Goal: Task Accomplishment & Management: Use online tool/utility

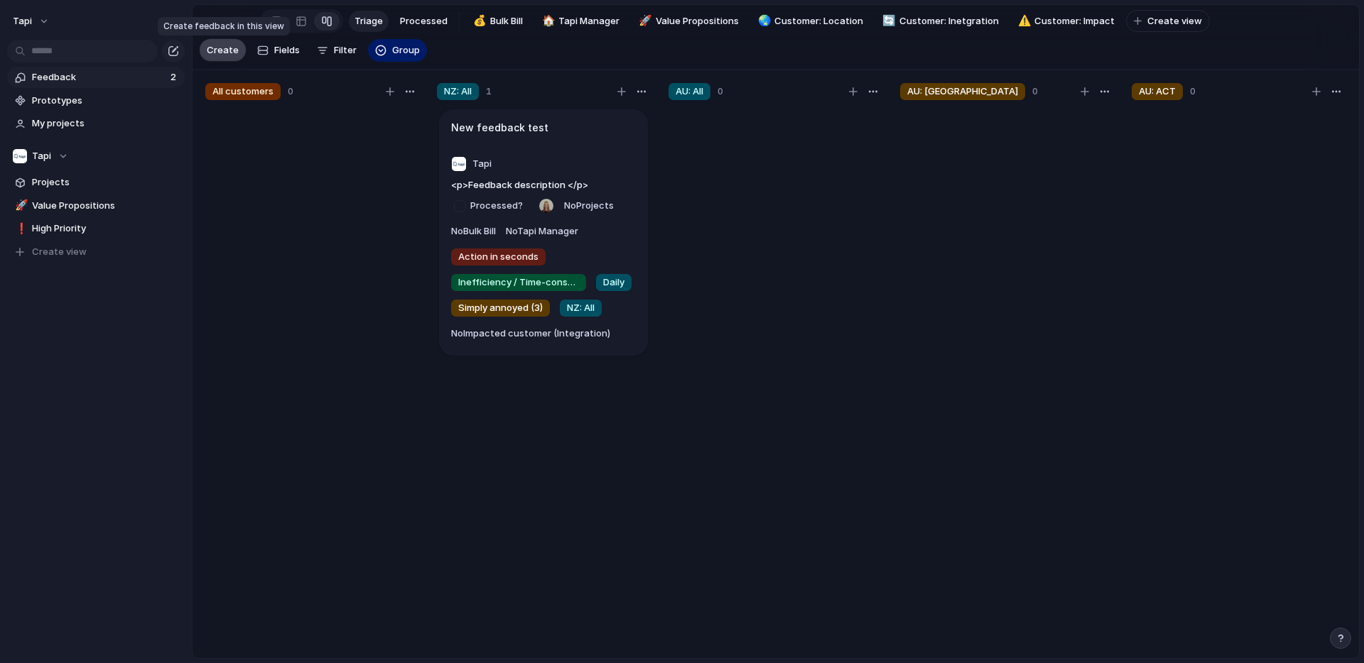
click at [217, 45] on span "Create" at bounding box center [223, 50] width 32 height 14
click at [72, 181] on span "Projects" at bounding box center [106, 182] width 148 height 14
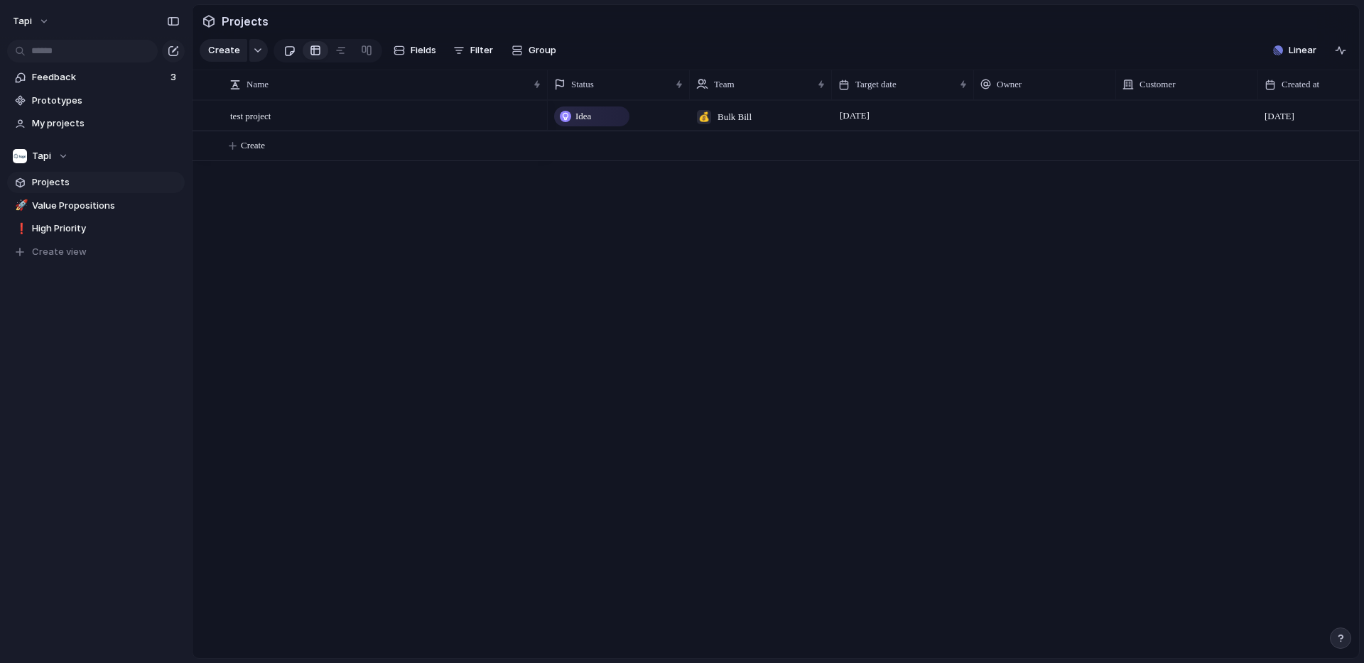
click at [286, 54] on div at bounding box center [289, 50] width 12 height 23
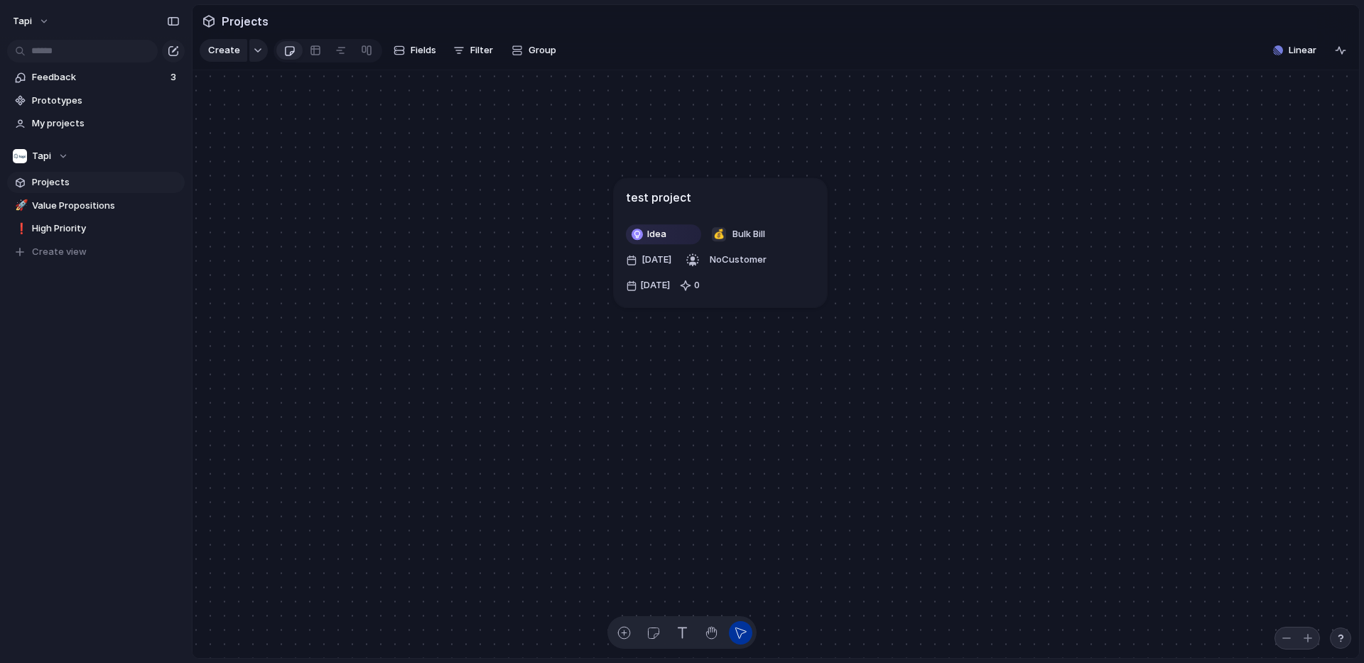
drag, startPoint x: 707, startPoint y: 234, endPoint x: 705, endPoint y: 192, distance: 41.2
click at [705, 192] on div "test project" at bounding box center [720, 197] width 189 height 17
drag, startPoint x: 754, startPoint y: 426, endPoint x: 746, endPoint y: 476, distance: 50.3
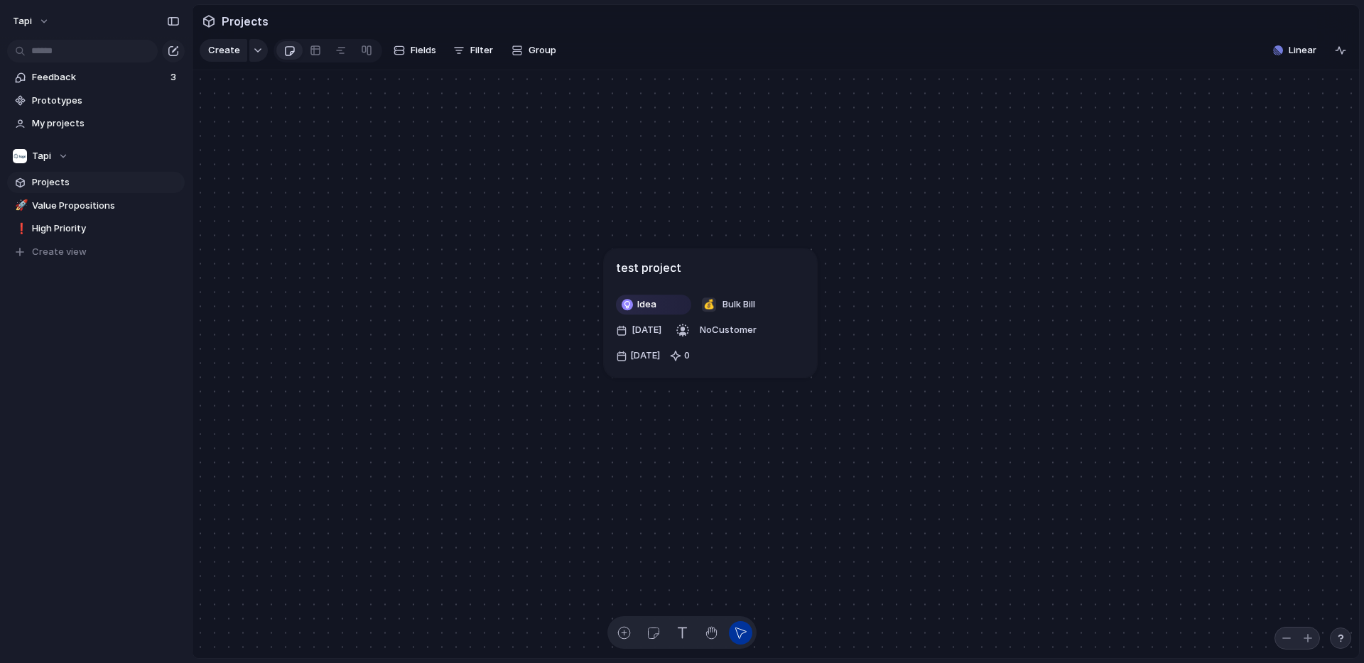
click at [50, 180] on span "Projects" at bounding box center [106, 182] width 148 height 14
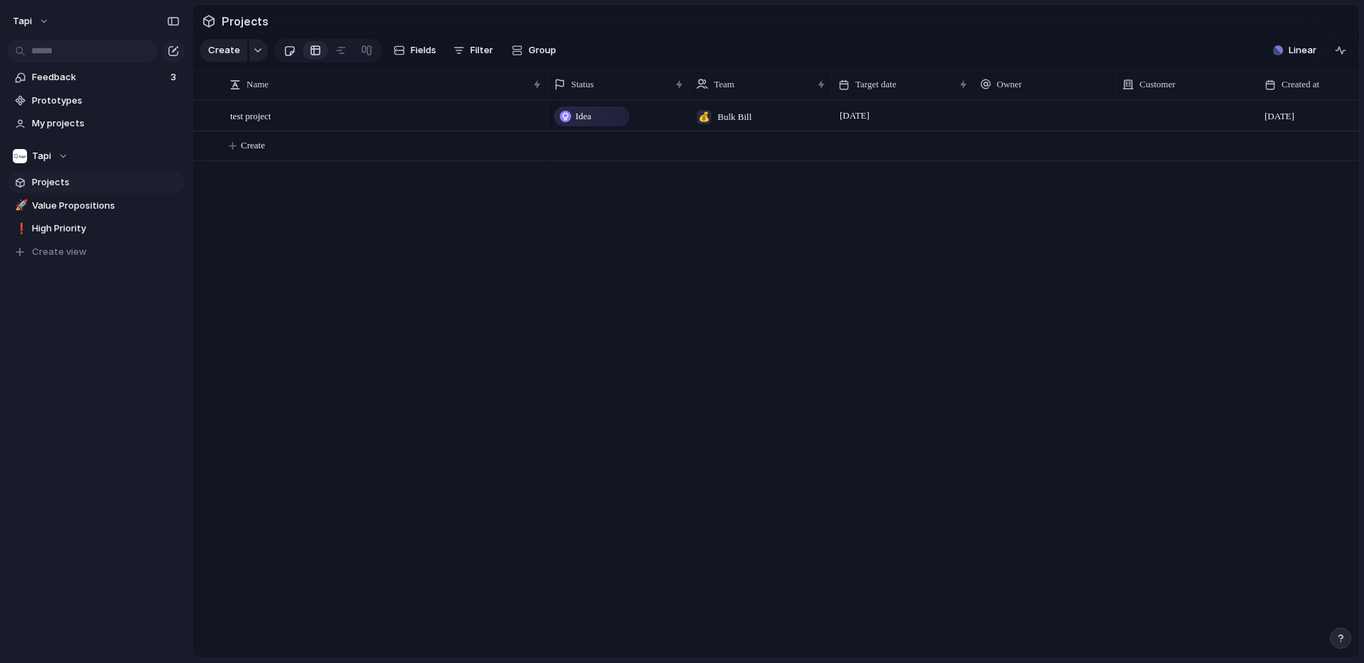
click at [284, 52] on div at bounding box center [289, 50] width 12 height 23
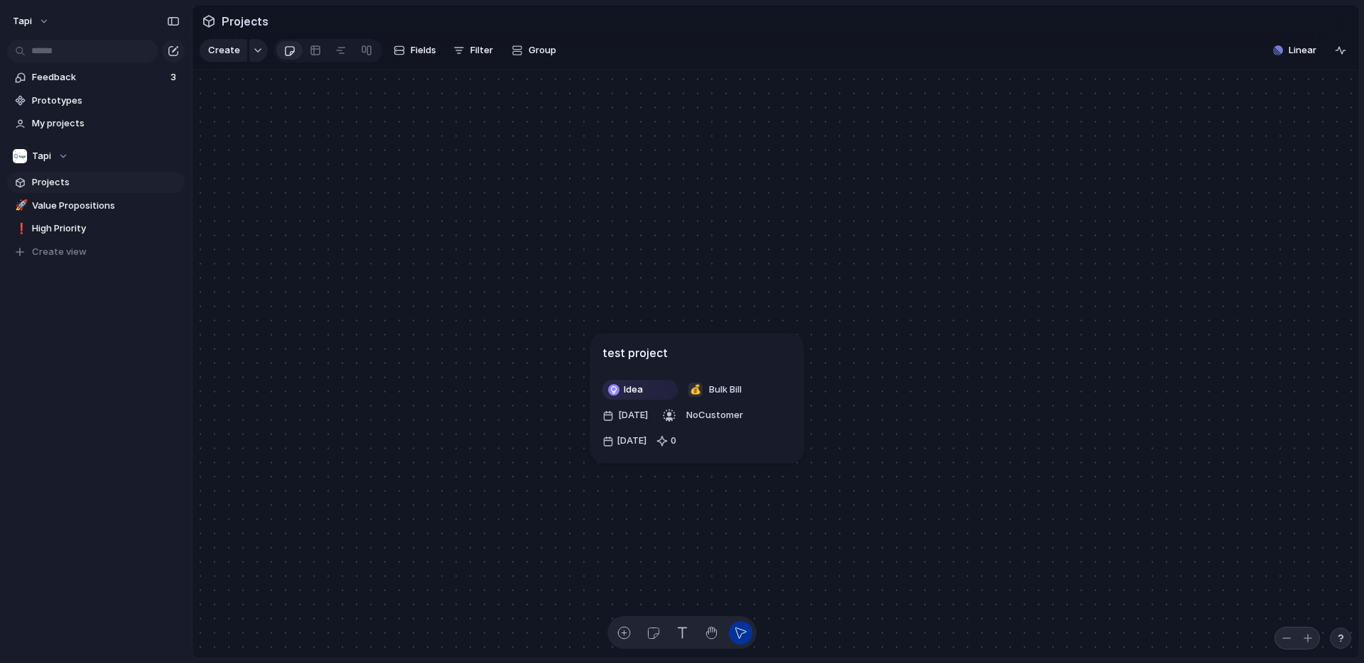
drag, startPoint x: 687, startPoint y: 266, endPoint x: 673, endPoint y: 351, distance: 86.3
click at [673, 351] on div "test project" at bounding box center [696, 352] width 189 height 17
click at [141, 152] on div "Team settings Copy link Add members" at bounding box center [682, 331] width 1364 height 663
click at [66, 250] on span "Create view" at bounding box center [59, 252] width 55 height 14
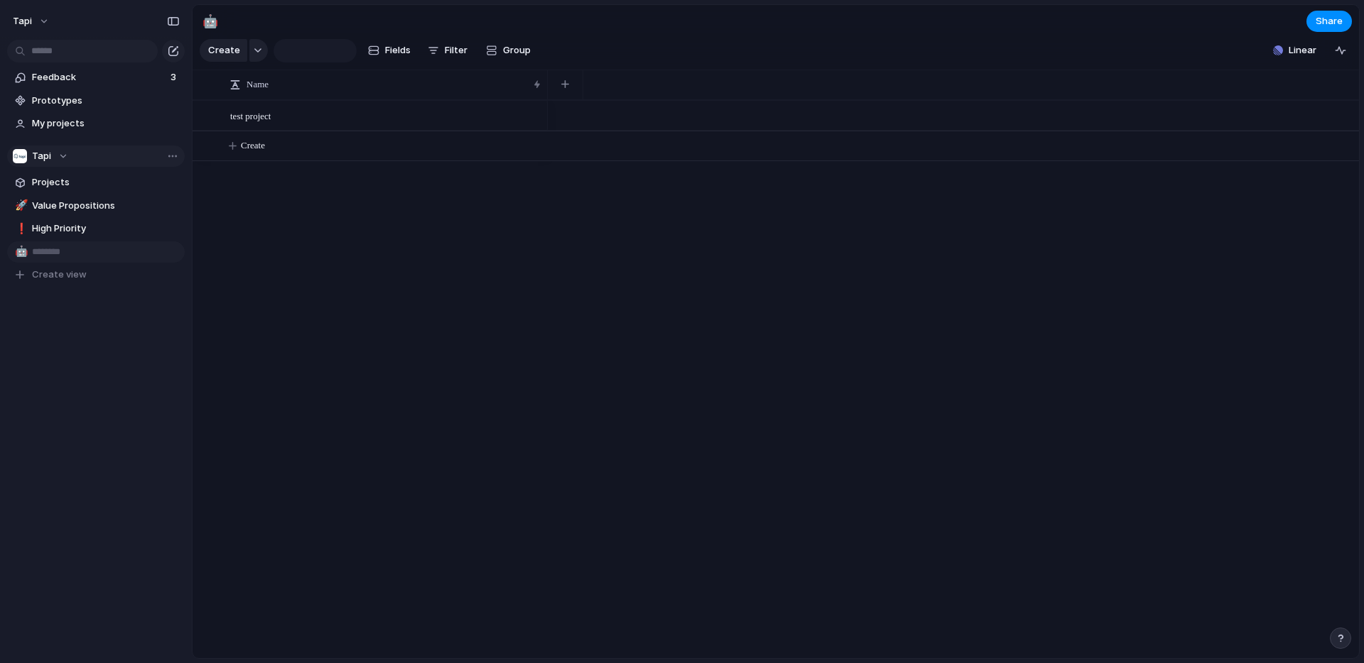
click at [48, 251] on input "text" at bounding box center [106, 252] width 148 height 14
type input "********"
click at [297, 277] on div "test project Create" at bounding box center [775, 379] width 1166 height 558
click at [288, 53] on div at bounding box center [289, 50] width 12 height 23
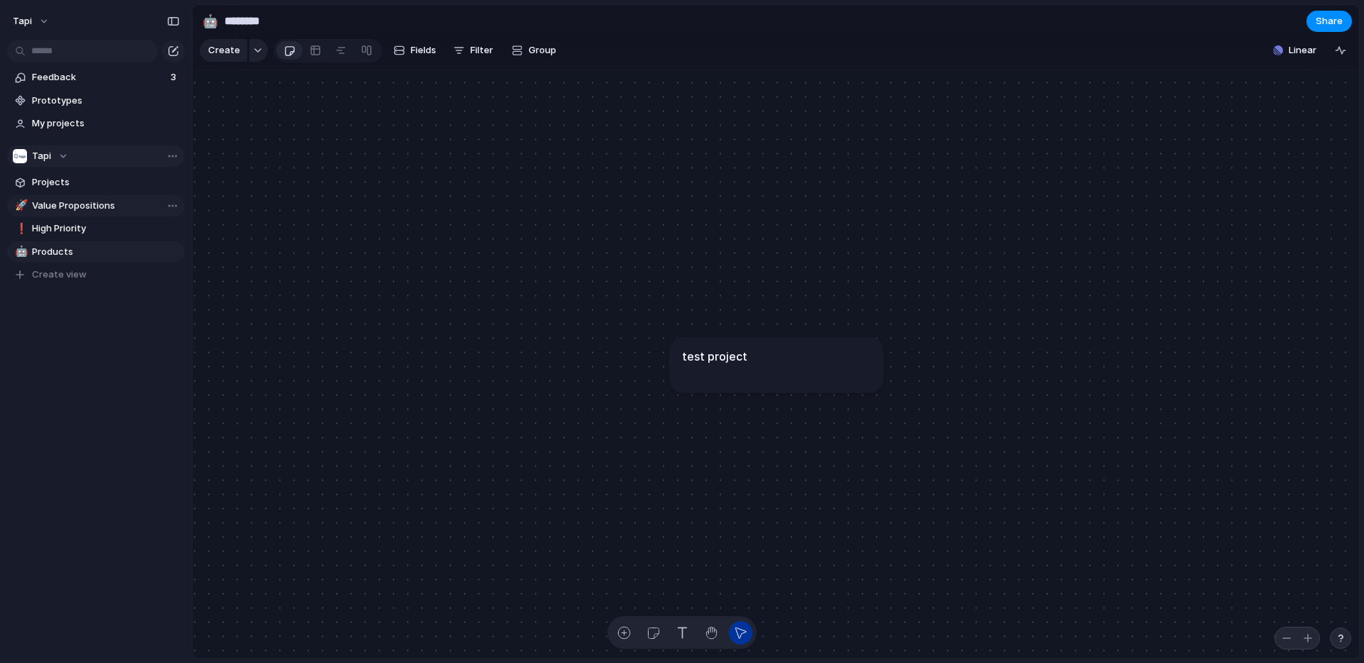
click at [84, 214] on link "🚀 Value Propositions" at bounding box center [96, 205] width 178 height 21
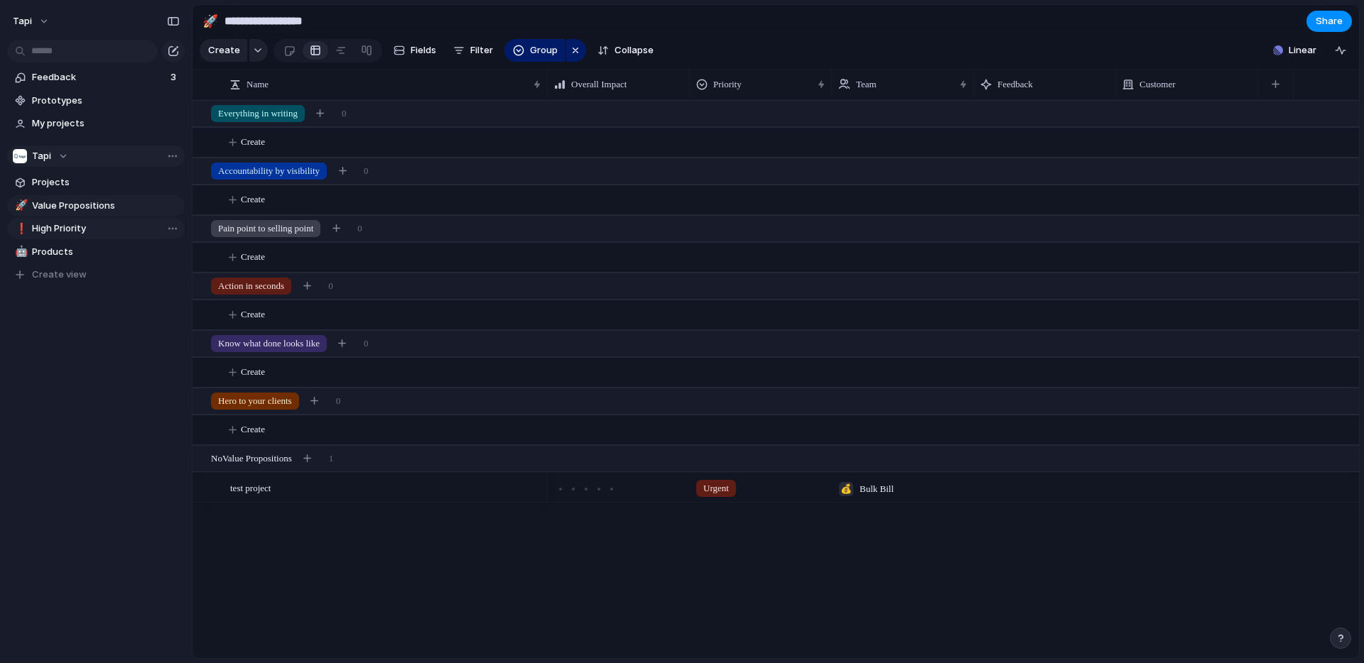
click at [79, 228] on span "High Priority" at bounding box center [106, 229] width 148 height 14
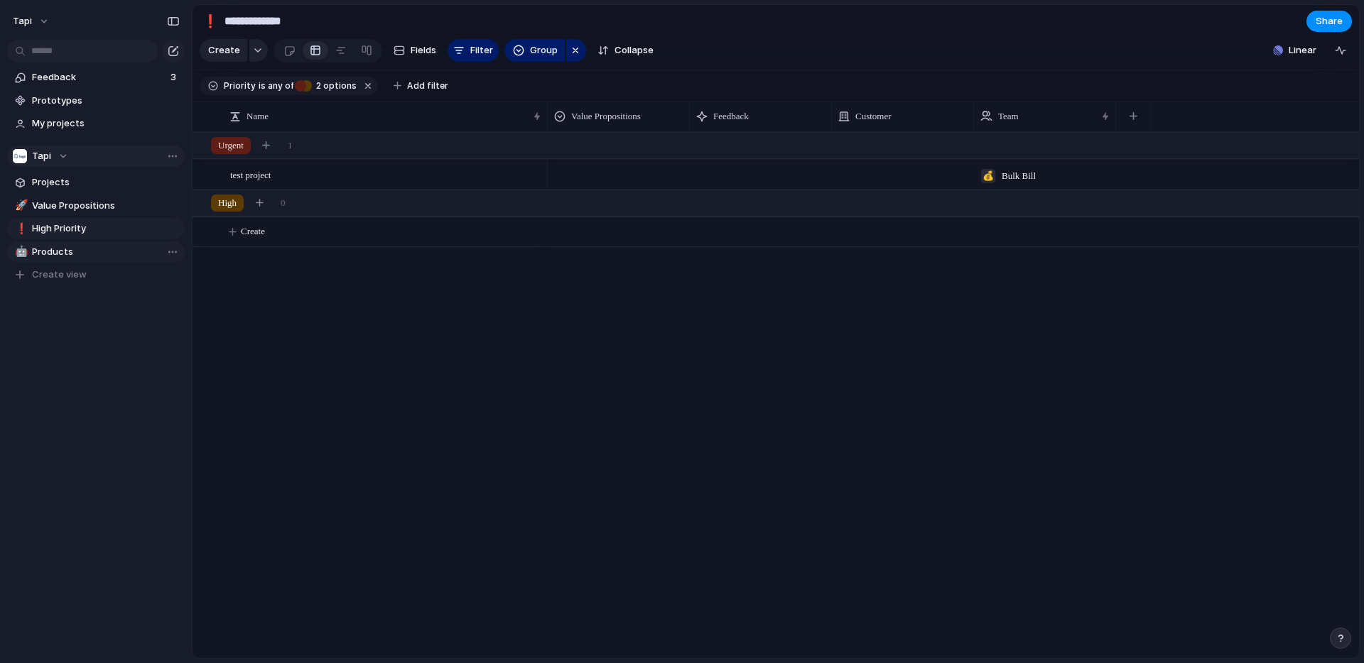
click at [79, 250] on span "Products" at bounding box center [106, 252] width 148 height 14
type input "********"
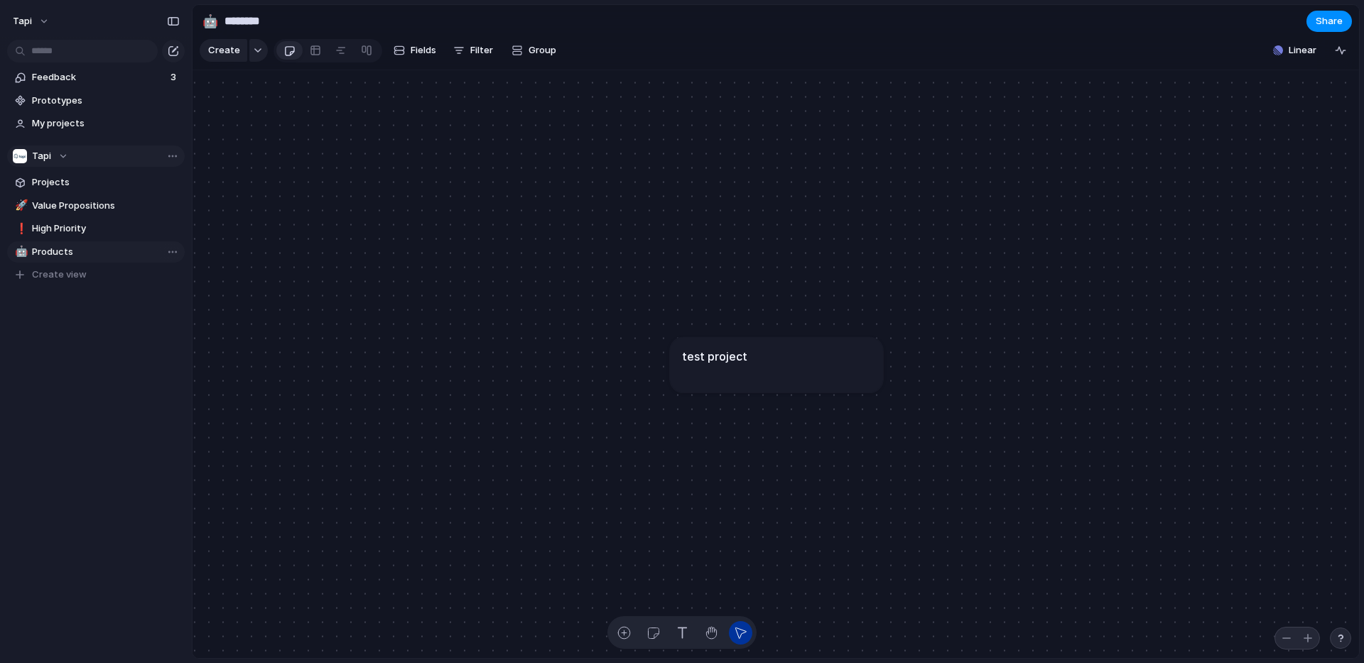
click at [58, 251] on span "Products" at bounding box center [106, 252] width 148 height 14
click at [56, 180] on span "Projects" at bounding box center [106, 182] width 148 height 14
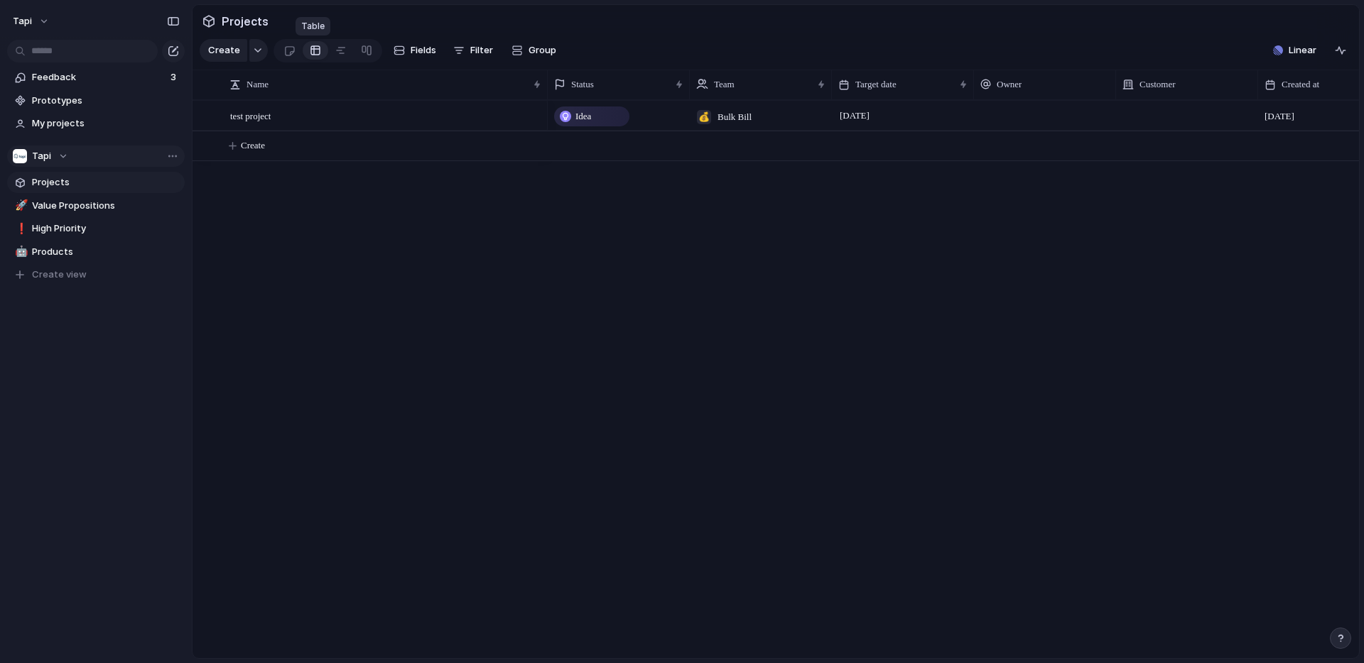
click at [314, 53] on div at bounding box center [315, 50] width 11 height 23
click at [290, 53] on div at bounding box center [289, 50] width 12 height 23
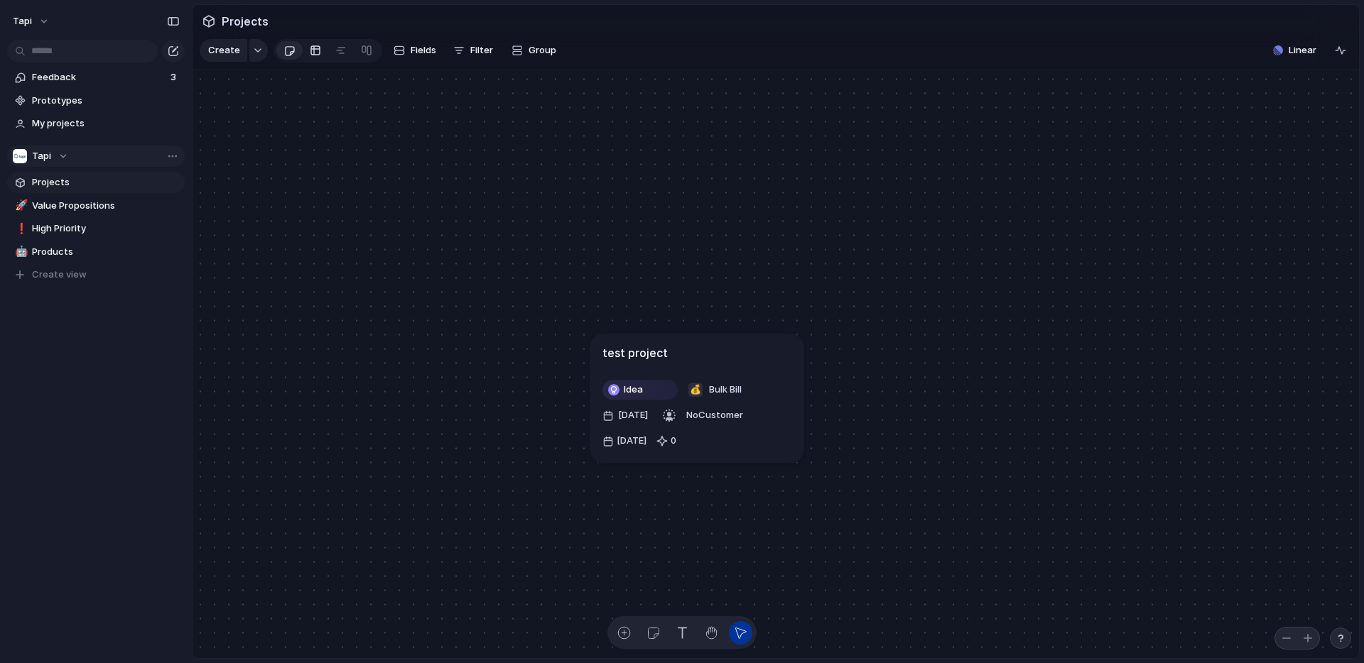
click at [313, 54] on div at bounding box center [315, 50] width 11 height 23
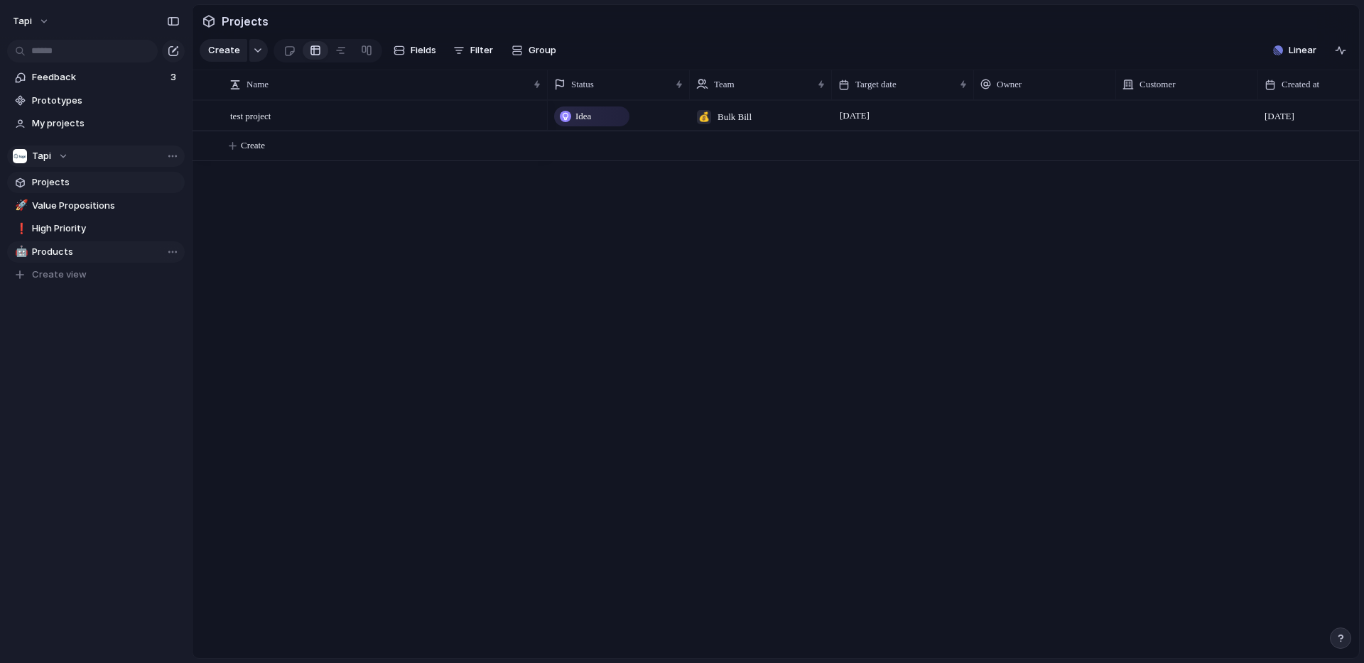
click at [75, 249] on span "Products" at bounding box center [106, 252] width 148 height 14
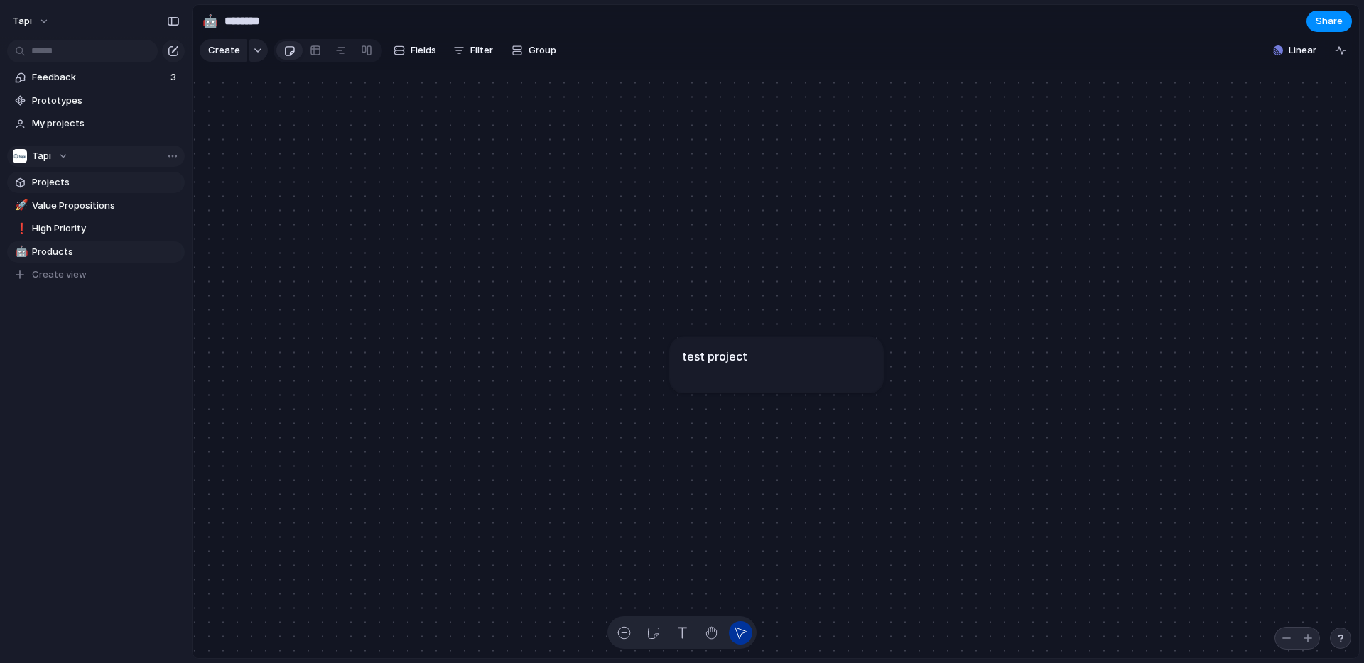
click at [75, 178] on span "Projects" at bounding box center [106, 182] width 148 height 14
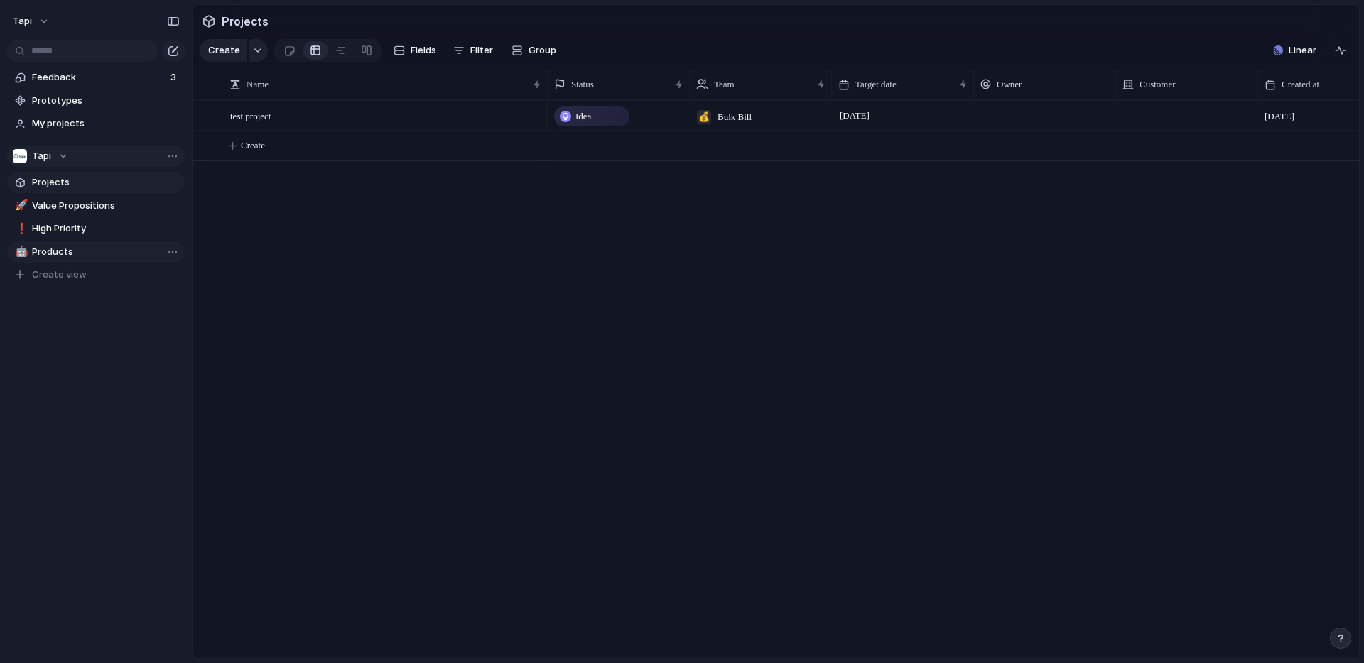
click at [65, 252] on span "Products" at bounding box center [106, 252] width 148 height 14
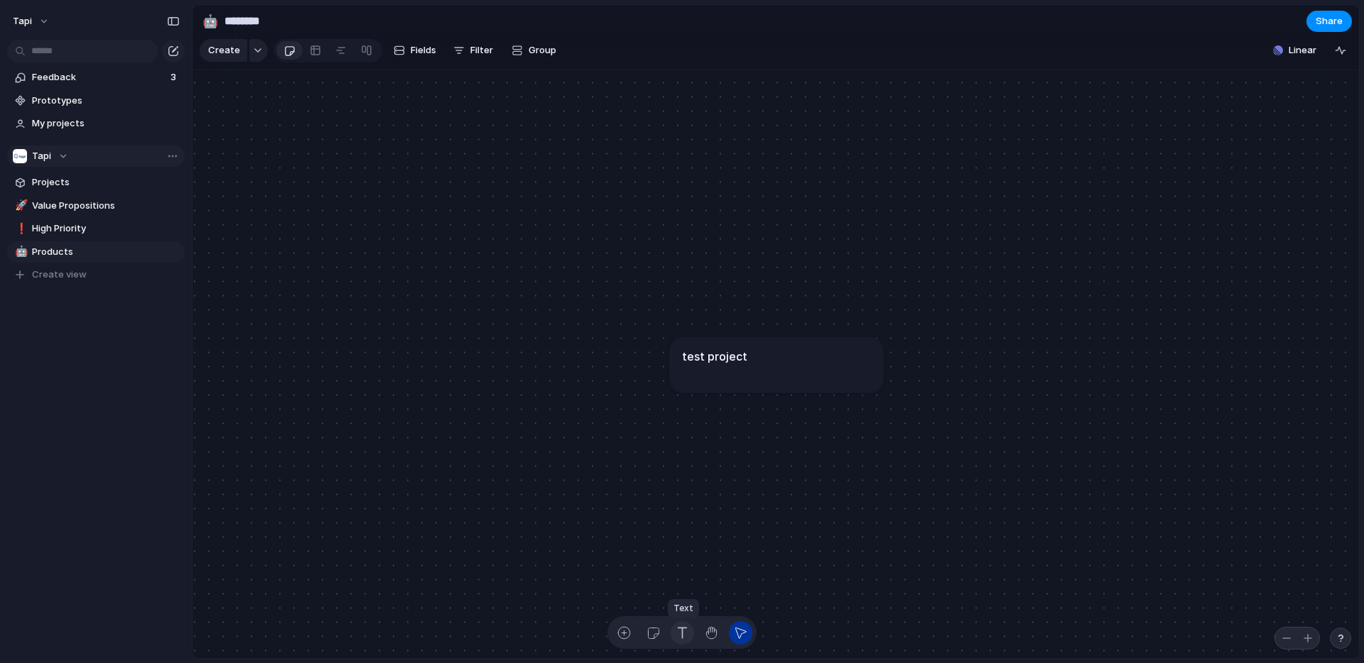
click at [681, 636] on div "button" at bounding box center [682, 633] width 15 height 15
click at [623, 637] on div "button" at bounding box center [623, 633] width 15 height 15
click at [482, 346] on textarea at bounding box center [472, 340] width 189 height 17
click at [793, 362] on div "test project" at bounding box center [776, 356] width 189 height 17
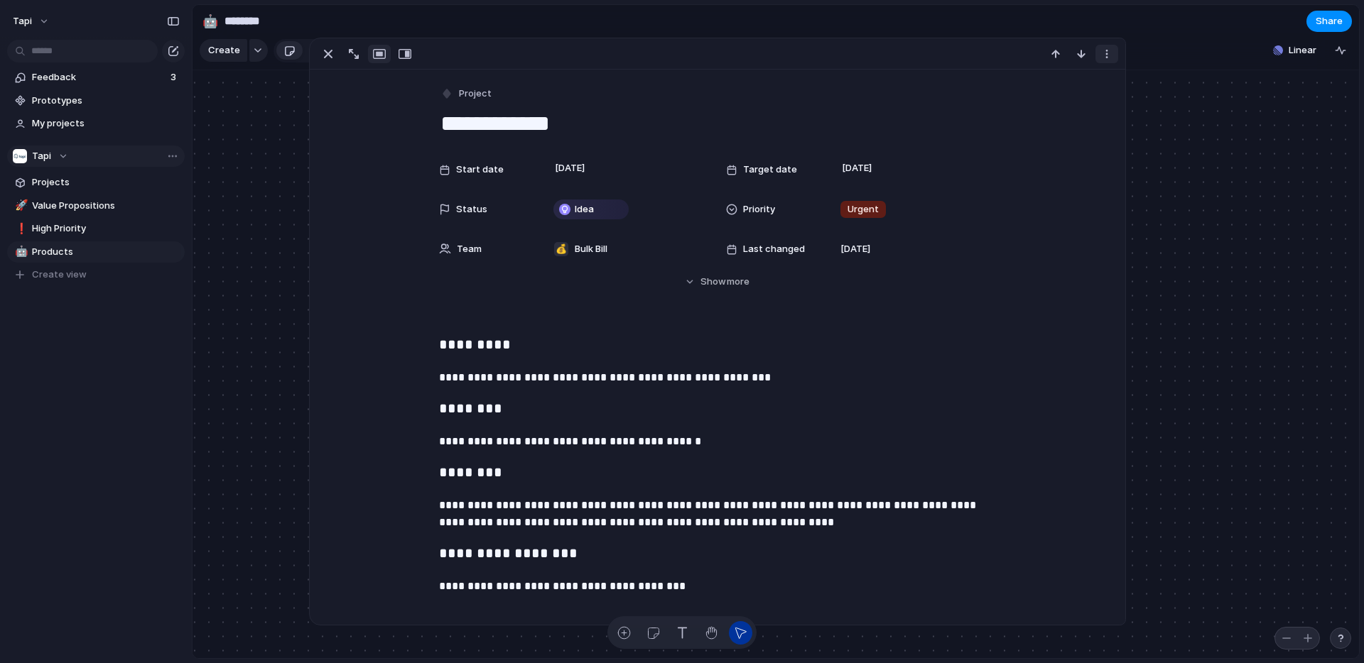
click at [1108, 52] on div "button" at bounding box center [1106, 53] width 11 height 11
click at [1035, 242] on div "Mark as duplicate Delete" at bounding box center [682, 331] width 1364 height 663
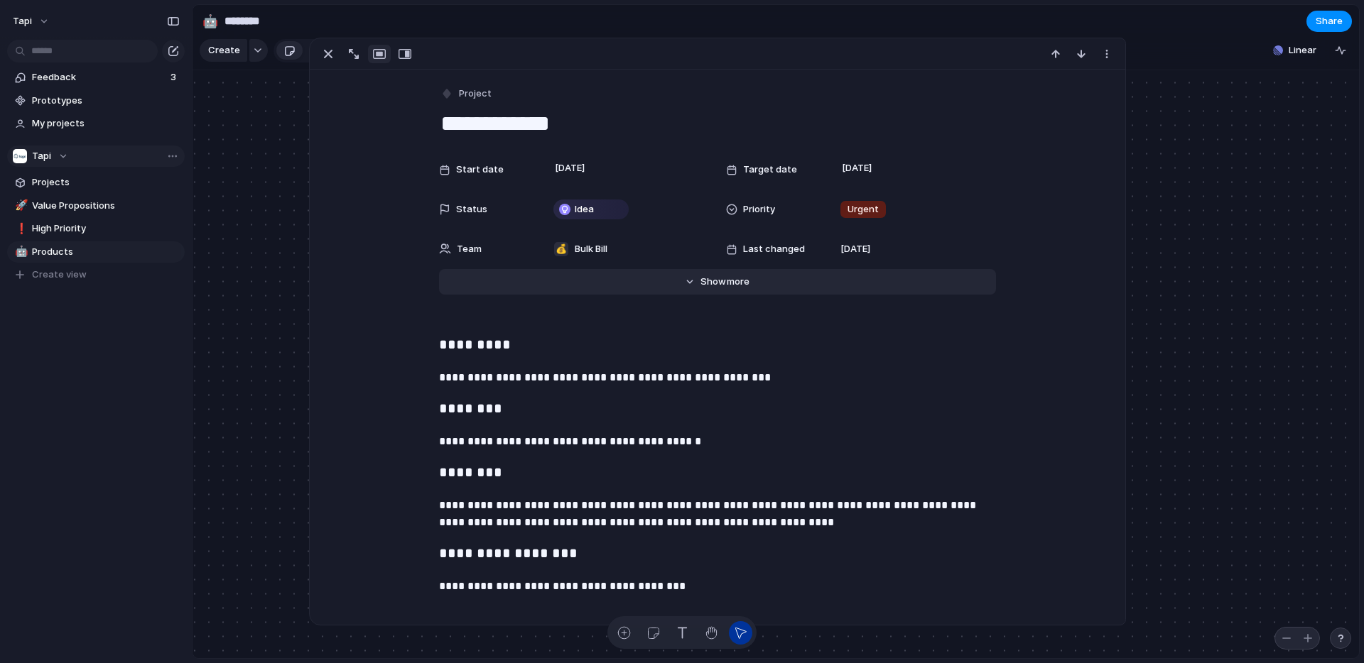
click at [733, 281] on span "more" at bounding box center [738, 282] width 23 height 14
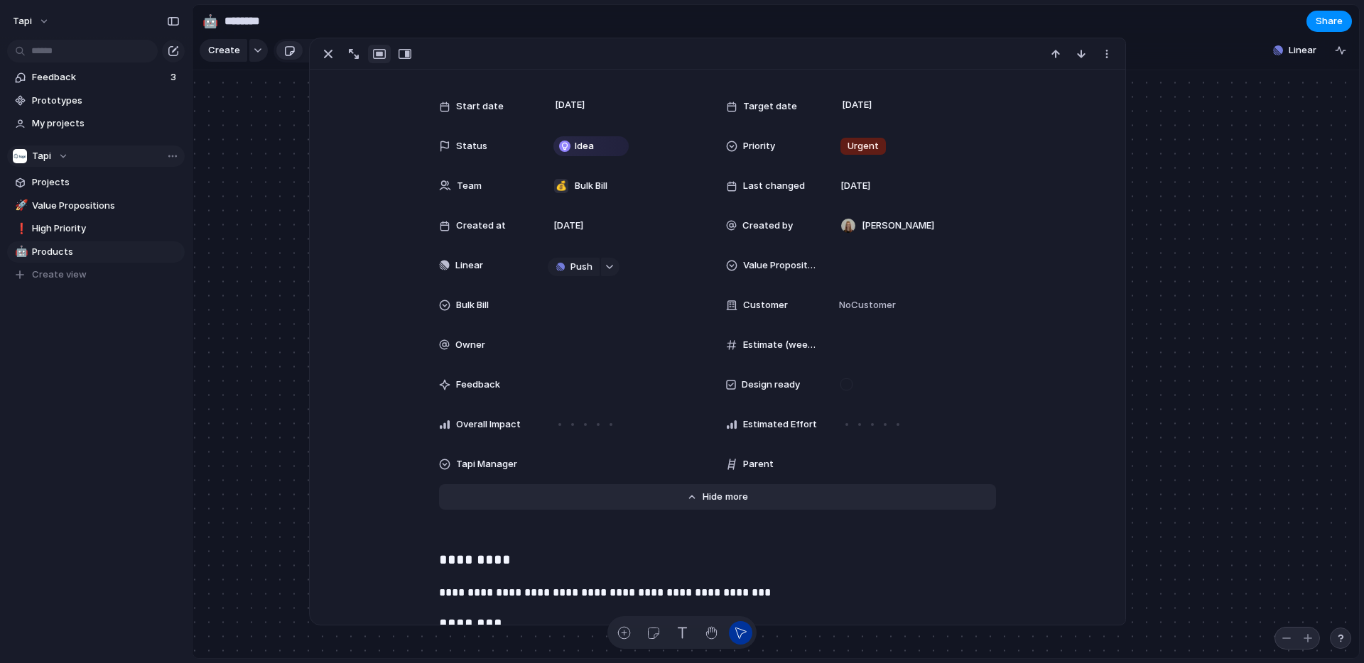
scroll to position [64, 0]
click at [758, 467] on span "Parent" at bounding box center [758, 464] width 31 height 14
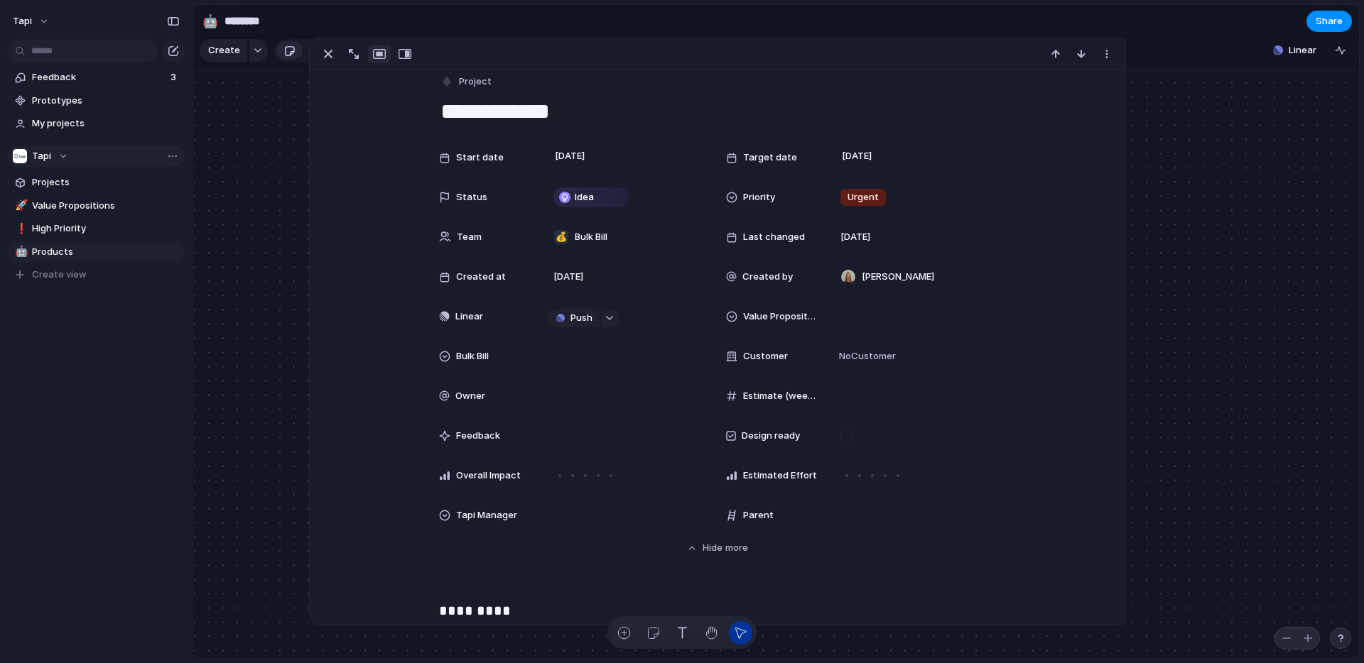
scroll to position [13, 0]
click at [65, 81] on span "Feedback" at bounding box center [99, 77] width 134 height 14
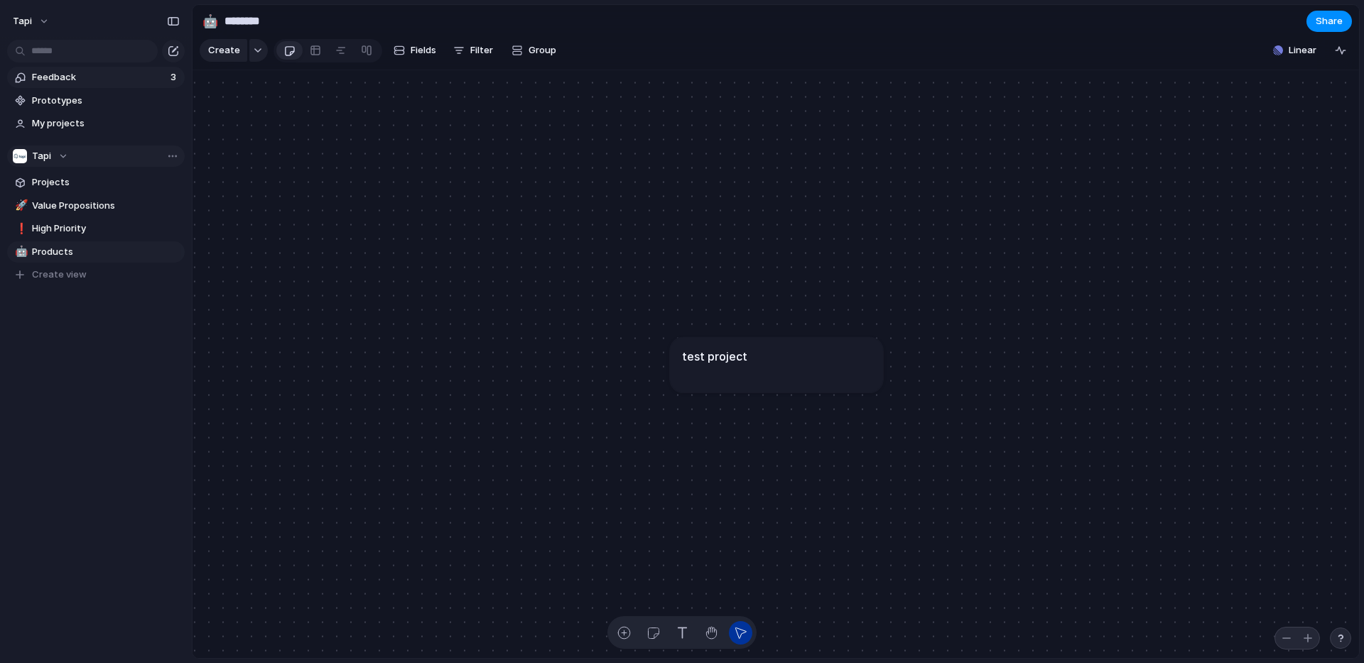
click at [134, 78] on span "Feedback" at bounding box center [99, 77] width 134 height 14
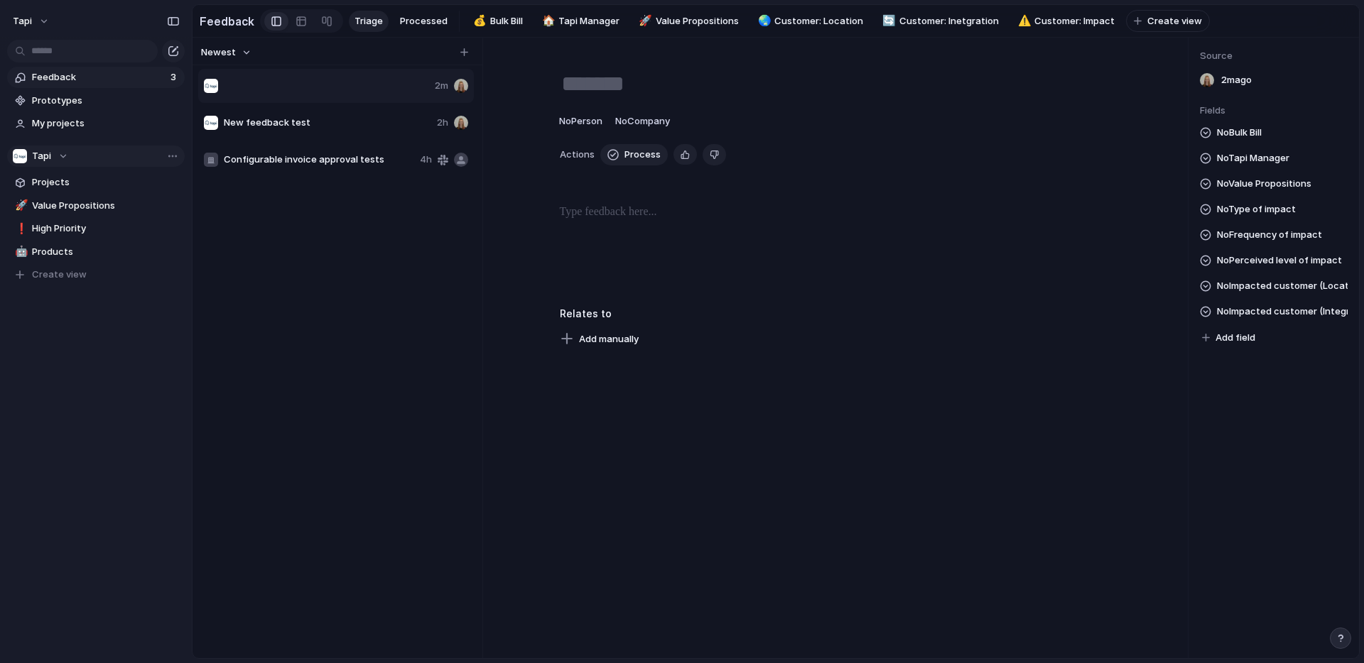
click at [261, 89] on div at bounding box center [316, 86] width 225 height 14
